Goal: Information Seeking & Learning: Learn about a topic

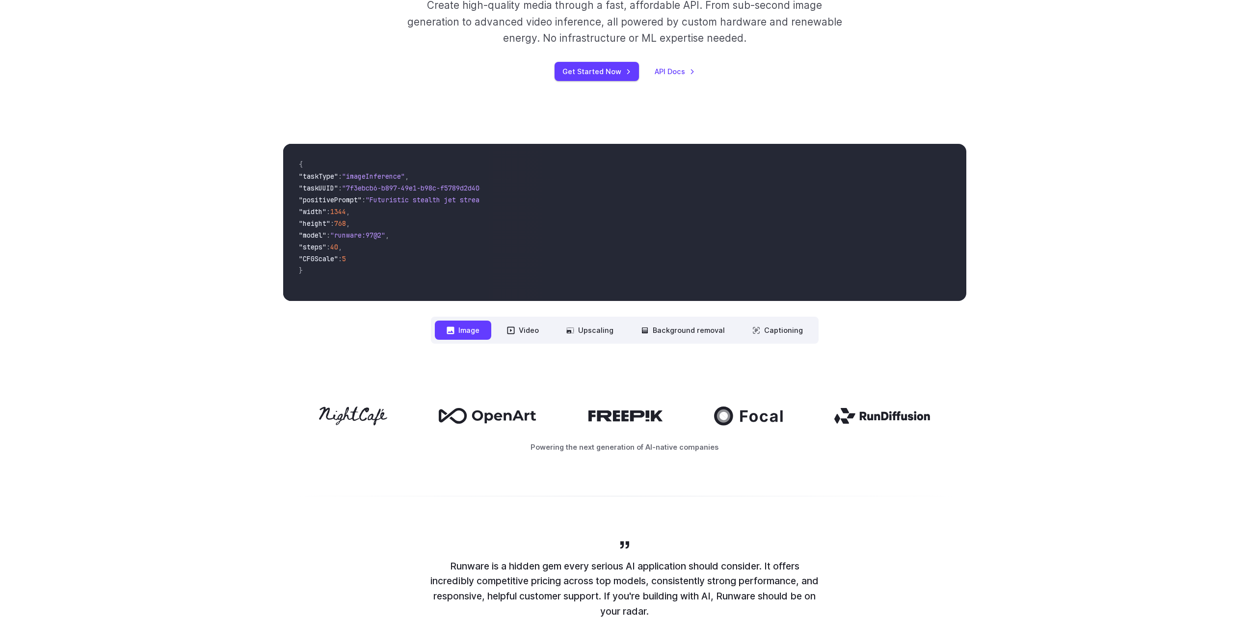
scroll to position [196, 0]
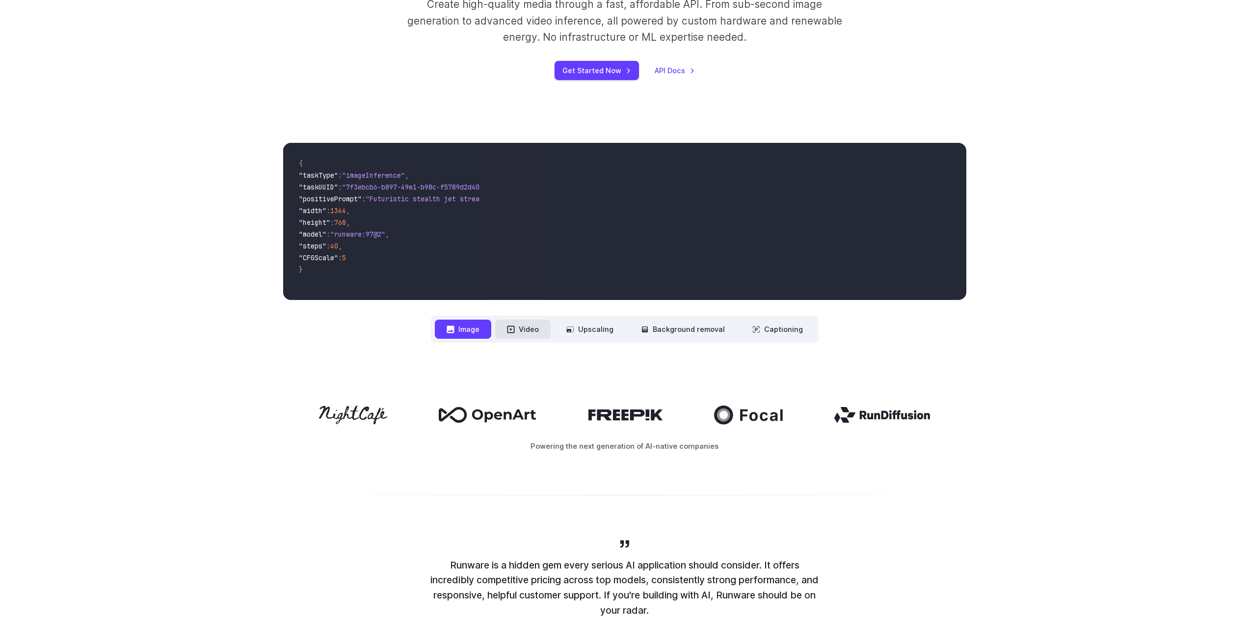
click at [529, 334] on button "Video" at bounding box center [522, 328] width 55 height 19
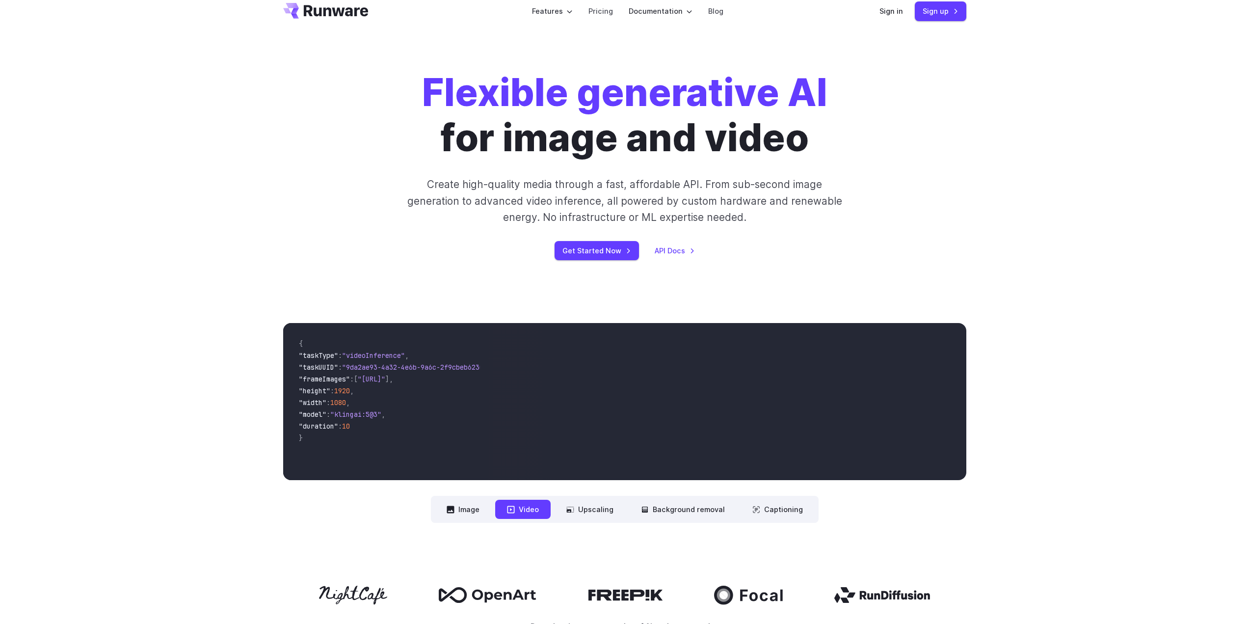
scroll to position [0, 0]
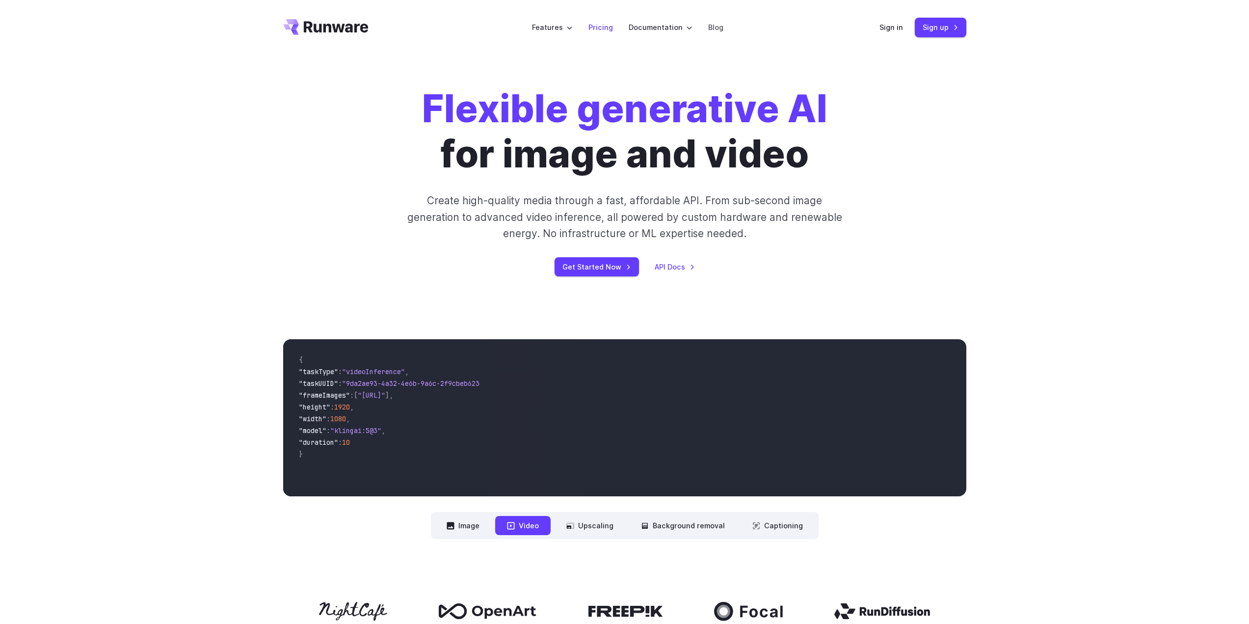
click at [598, 28] on link "Pricing" at bounding box center [600, 27] width 25 height 11
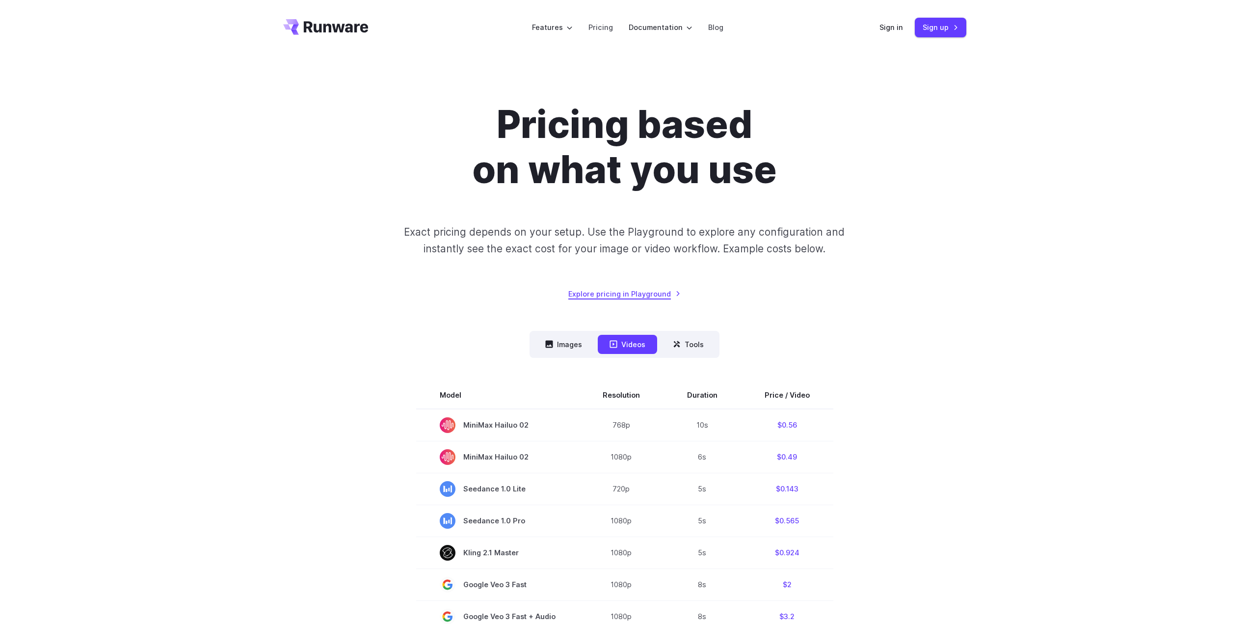
click at [635, 297] on link "Explore pricing in Playground" at bounding box center [624, 293] width 112 height 11
click at [559, 348] on button "Images" at bounding box center [563, 344] width 60 height 19
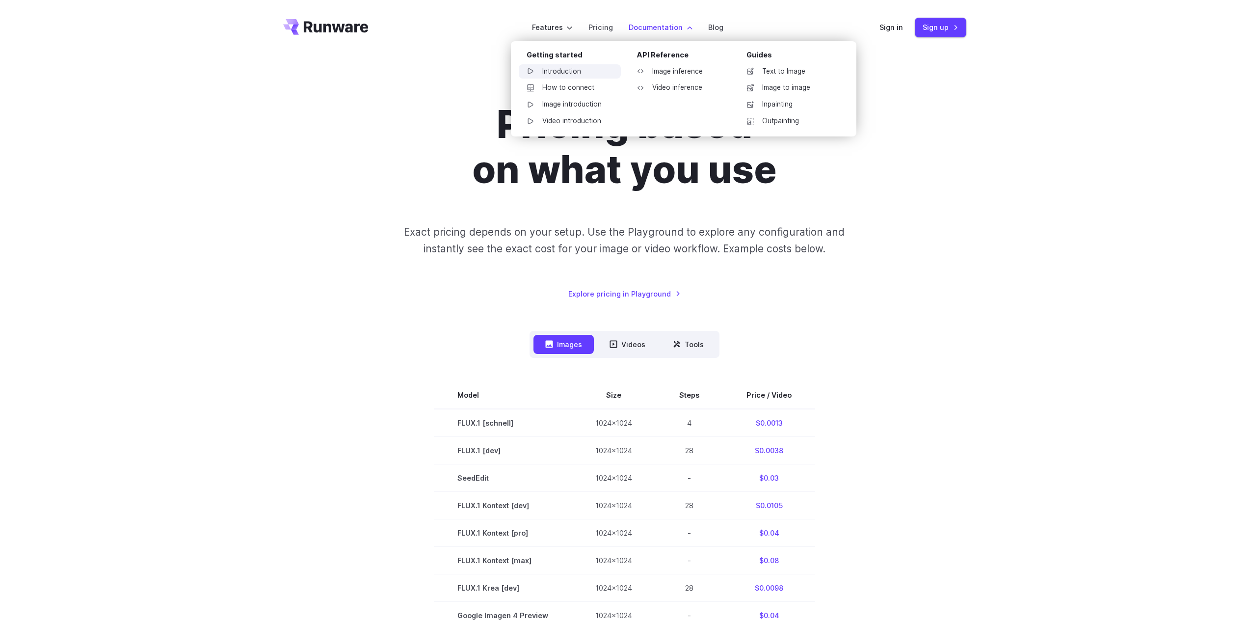
click at [577, 74] on link "Introduction" at bounding box center [570, 71] width 102 height 15
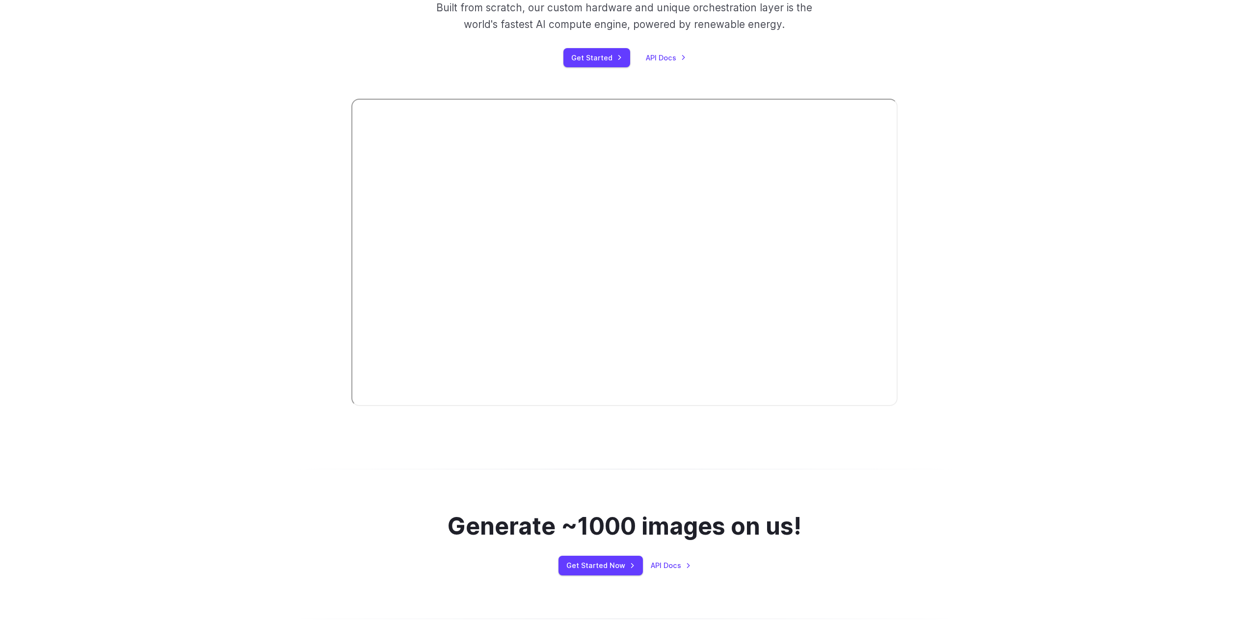
scroll to position [245, 0]
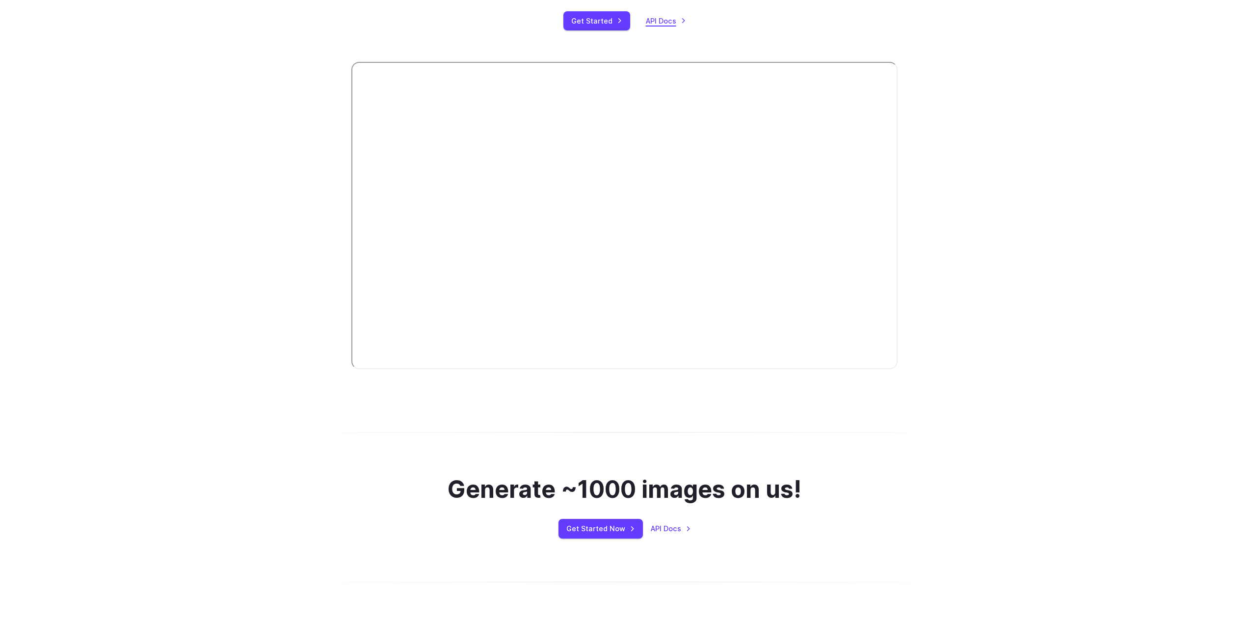
click at [657, 25] on link "API Docs" at bounding box center [666, 20] width 40 height 11
